Goal: Download file/media

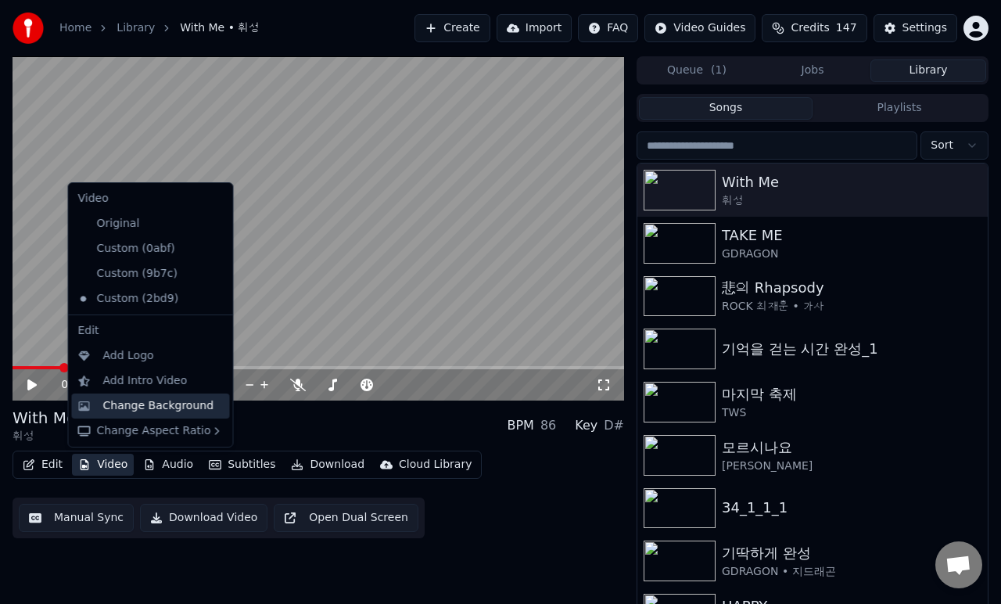
click at [151, 403] on div "Change Background" at bounding box center [158, 406] width 111 height 16
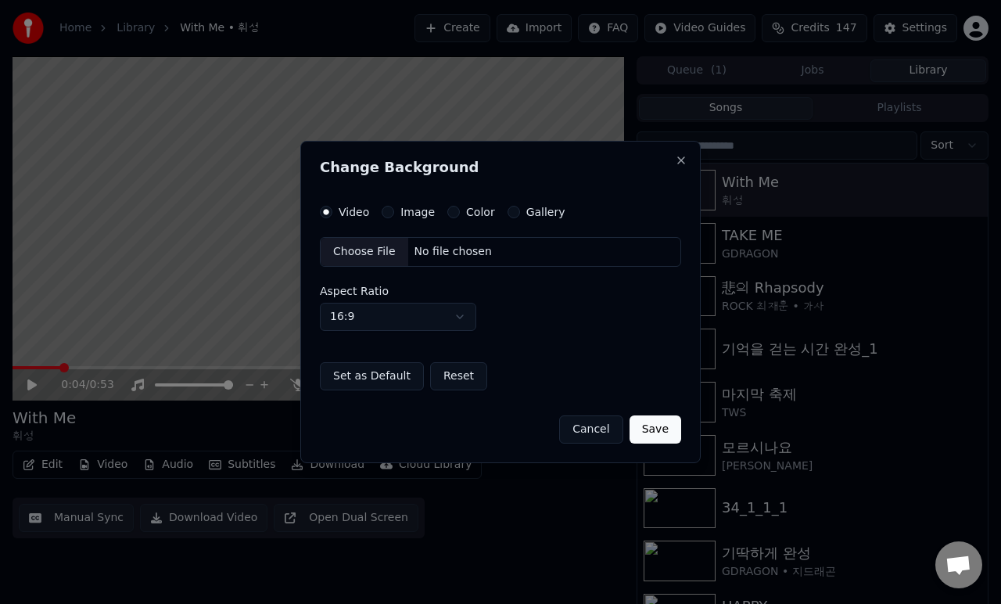
click at [363, 260] on div "Choose File" at bounding box center [365, 252] width 88 height 28
click at [665, 426] on button "Save" at bounding box center [655, 429] width 52 height 28
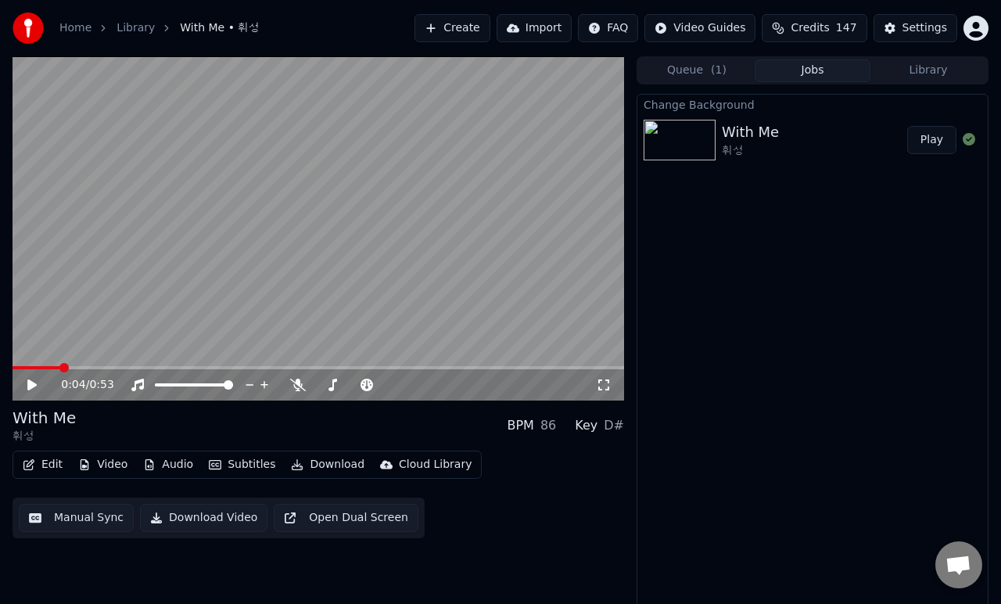
click at [920, 152] on button "Play" at bounding box center [931, 140] width 49 height 28
click at [303, 383] on icon at bounding box center [298, 384] width 16 height 13
click at [32, 381] on icon at bounding box center [43, 384] width 36 height 13
click at [192, 518] on button "Download Video" at bounding box center [203, 517] width 127 height 28
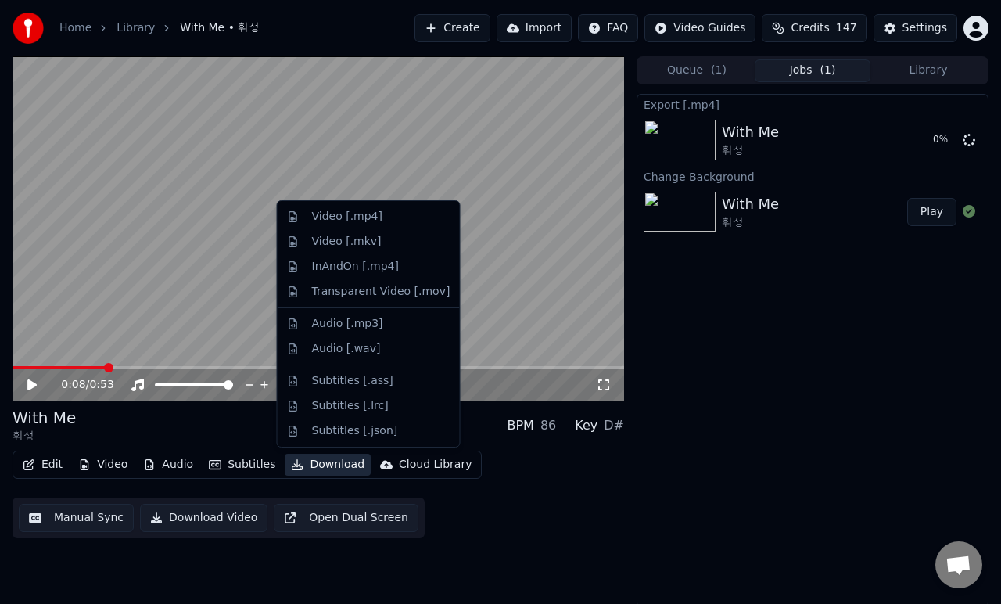
click at [306, 466] on button "Download" at bounding box center [328, 464] width 86 height 22
click at [357, 218] on div "Video [.mp4]" at bounding box center [347, 217] width 70 height 16
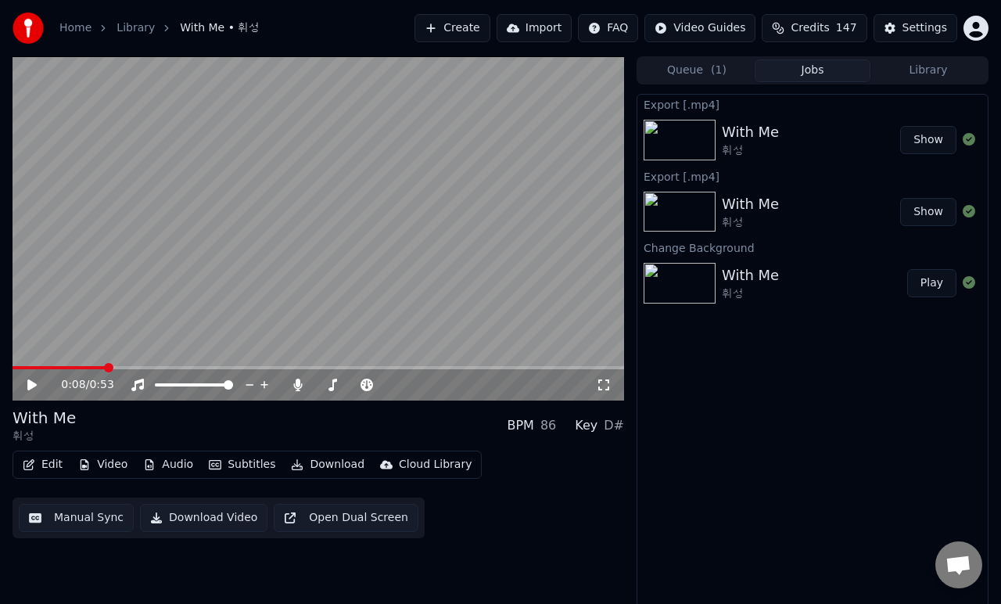
click at [930, 143] on button "Show" at bounding box center [928, 140] width 56 height 28
